Goal: Find specific page/section: Find specific page/section

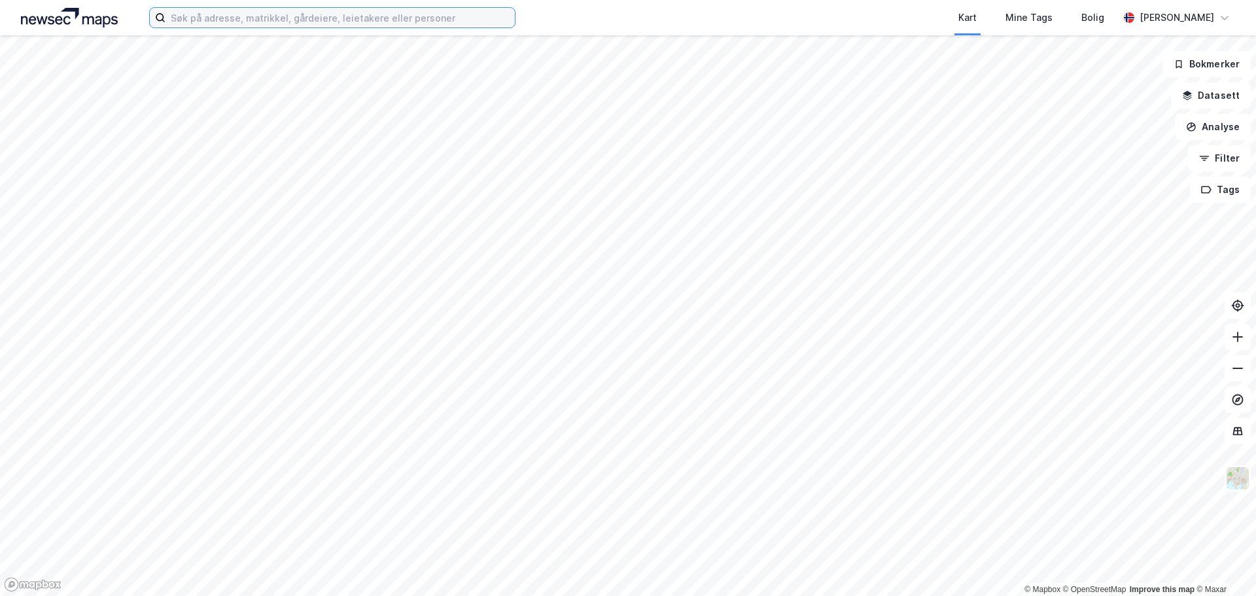
click at [185, 14] on input at bounding box center [339, 18] width 349 height 20
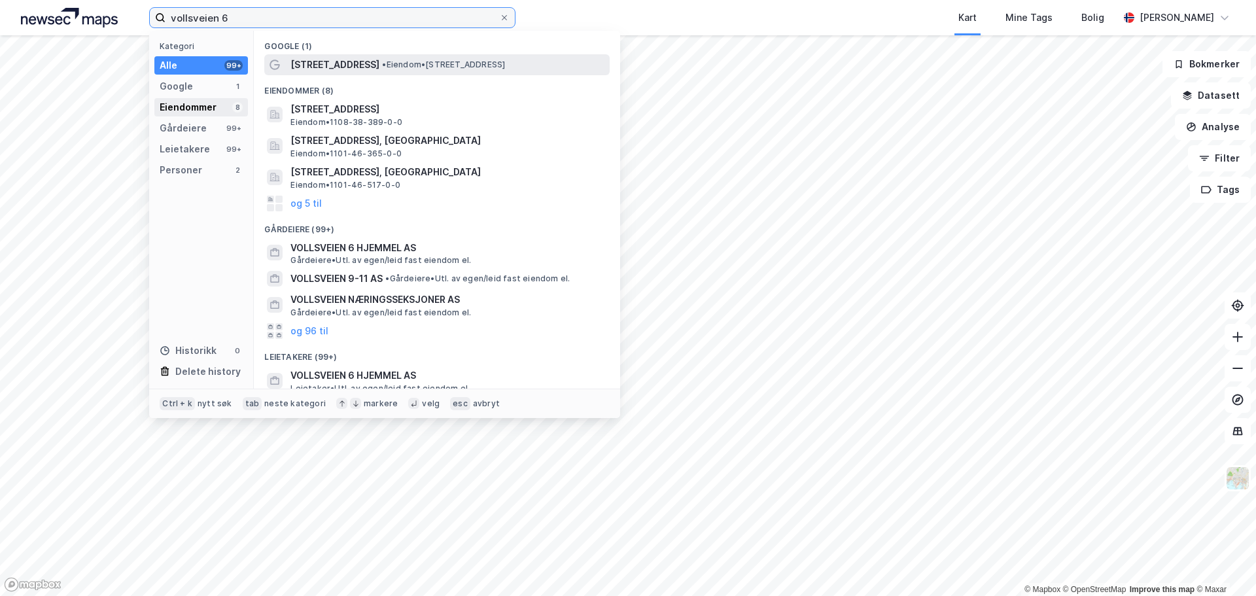
type input "vollsveien 6"
click at [175, 108] on div "Eiendommer" at bounding box center [188, 107] width 57 height 16
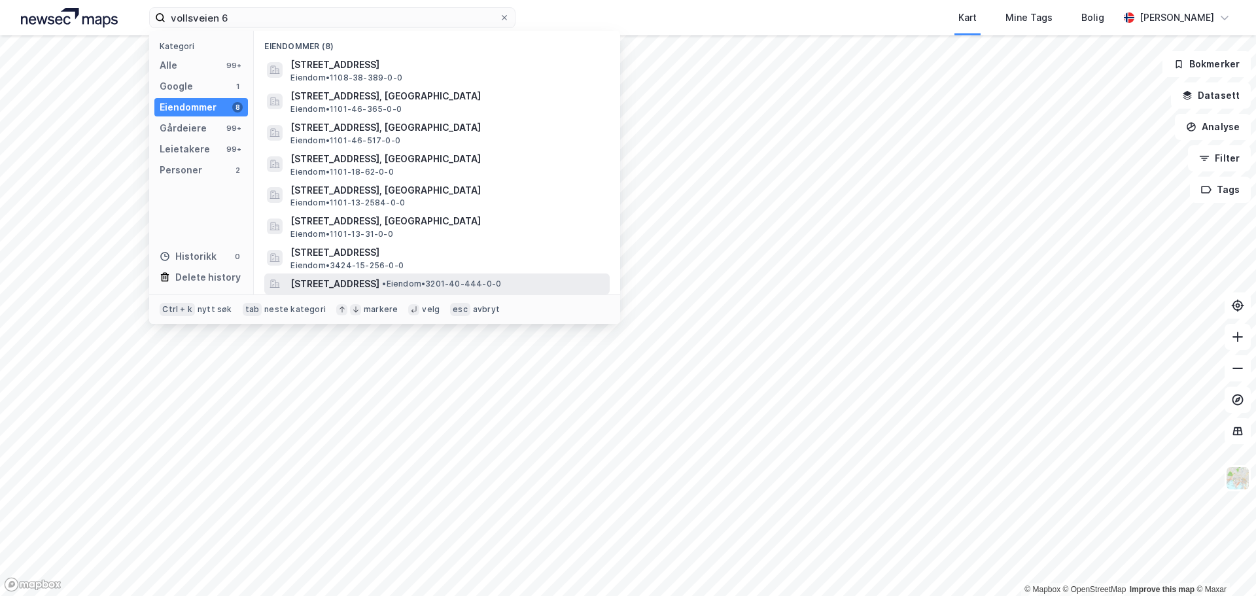
click at [379, 288] on span "[STREET_ADDRESS]" at bounding box center [334, 284] width 89 height 16
